Goal: Transaction & Acquisition: Subscribe to service/newsletter

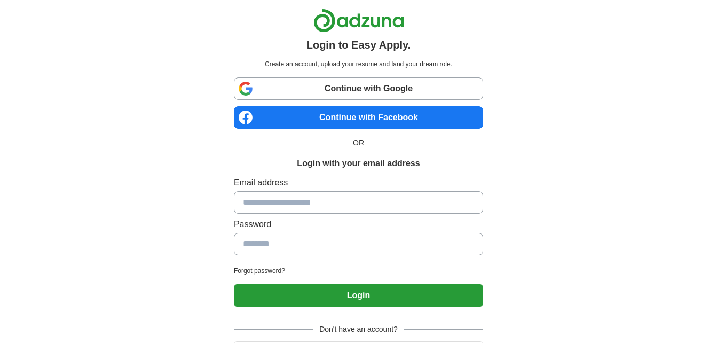
click at [331, 117] on link "Continue with Facebook" at bounding box center [358, 117] width 249 height 22
click at [338, 111] on link "Continue with Facebook" at bounding box center [358, 117] width 249 height 22
click at [371, 112] on link "Continue with Facebook" at bounding box center [358, 117] width 249 height 22
click at [356, 114] on link "Continue with Facebook" at bounding box center [358, 117] width 249 height 22
click at [363, 115] on link "Continue with Facebook" at bounding box center [358, 117] width 249 height 22
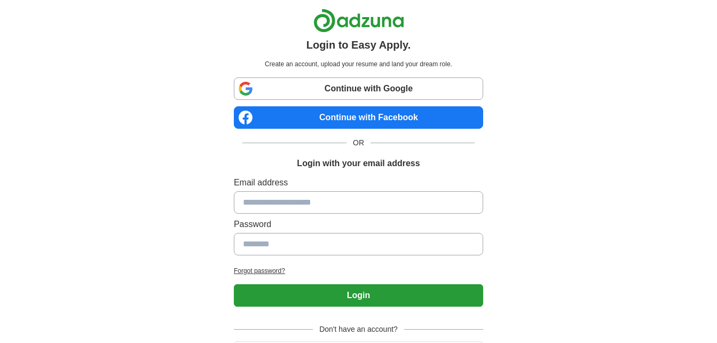
click at [368, 117] on link "Continue with Facebook" at bounding box center [358, 117] width 249 height 22
click at [356, 119] on link "Continue with Facebook" at bounding box center [358, 117] width 249 height 22
click at [343, 112] on link "Continue with Facebook" at bounding box center [358, 117] width 249 height 22
click at [418, 115] on link "Continue with Facebook" at bounding box center [358, 117] width 249 height 22
click at [335, 118] on link "Continue with Facebook" at bounding box center [358, 117] width 249 height 22
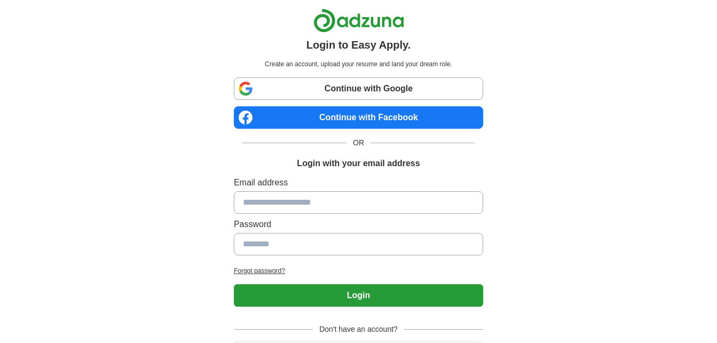
click at [372, 114] on link "Continue with Facebook" at bounding box center [358, 117] width 249 height 22
click at [356, 118] on link "Continue with Facebook" at bounding box center [358, 117] width 249 height 22
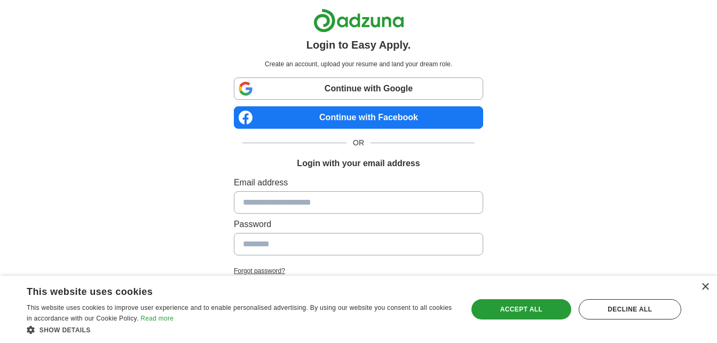
click at [385, 114] on link "Continue with Facebook" at bounding box center [358, 117] width 249 height 22
